Goal: Navigation & Orientation: Understand site structure

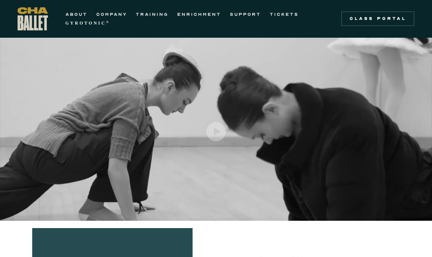
click at [220, 130] on img "open lightbox" at bounding box center [215, 131] width 19 height 19
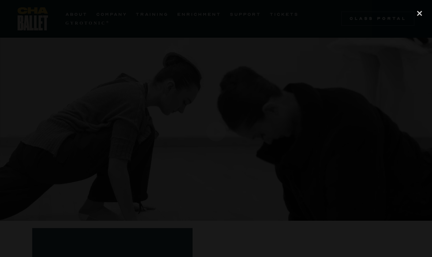
click at [418, 15] on div "close lightbox" at bounding box center [419, 13] width 25 height 16
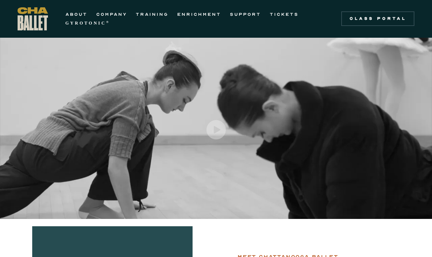
scroll to position [2, 0]
click at [108, 12] on link "COMPANY" at bounding box center [111, 14] width 31 height 9
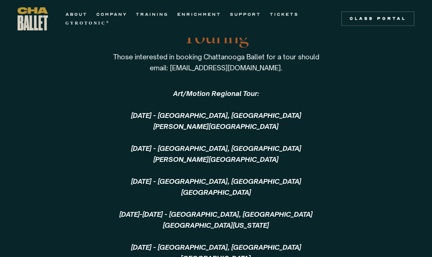
scroll to position [1805, 0]
click at [157, 15] on link "TRAINING" at bounding box center [152, 14] width 33 height 9
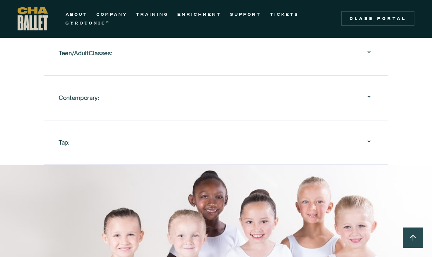
scroll to position [972, 0]
click at [371, 52] on icon at bounding box center [369, 52] width 9 height 9
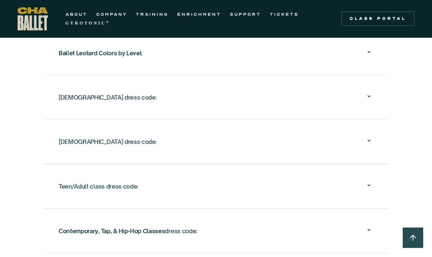
scroll to position [1735, 0]
click at [373, 97] on icon at bounding box center [369, 96] width 9 height 9
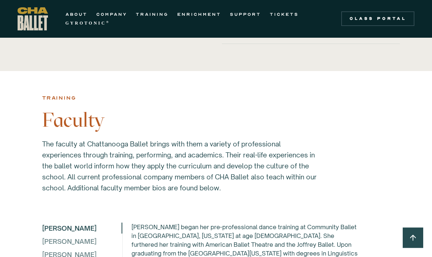
scroll to position [1982, 0]
click at [84, 24] on strong "GYROTONIC" at bounding box center [86, 23] width 41 height 5
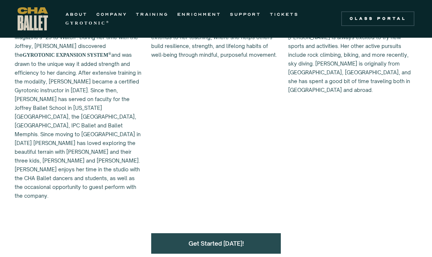
scroll to position [752, 0]
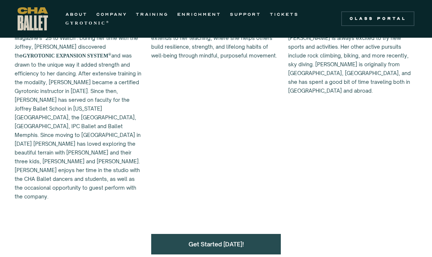
click at [205, 18] on link "ENRICHMENT" at bounding box center [199, 14] width 44 height 9
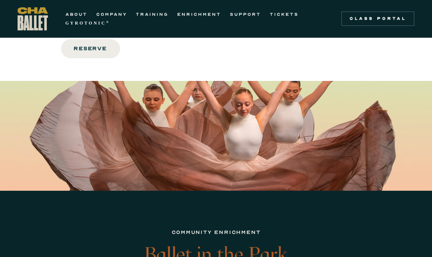
scroll to position [1409, 0]
click at [241, 13] on link "SUPPORT" at bounding box center [245, 14] width 31 height 9
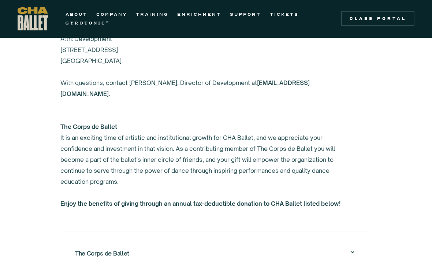
scroll to position [655, 0]
